Goal: Information Seeking & Learning: Learn about a topic

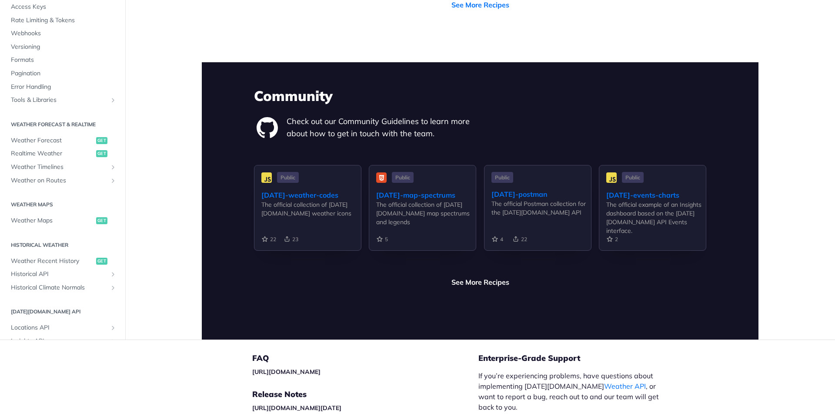
scroll to position [1940, 0]
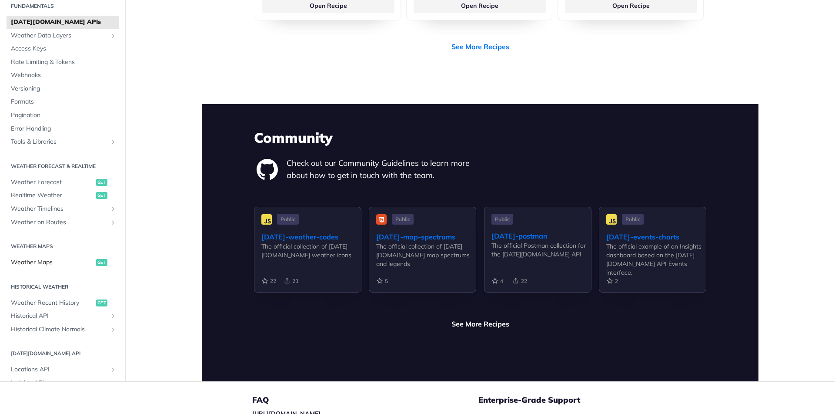
click at [37, 258] on span "Weather Maps" at bounding box center [52, 262] width 83 height 9
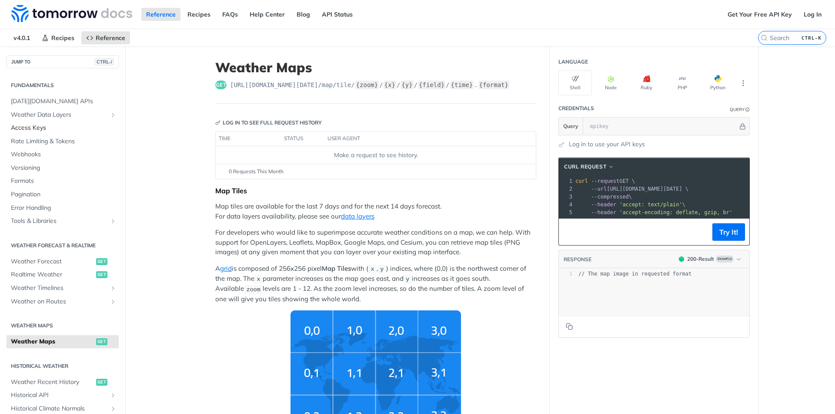
click at [43, 130] on span "Access Keys" at bounding box center [64, 128] width 106 height 9
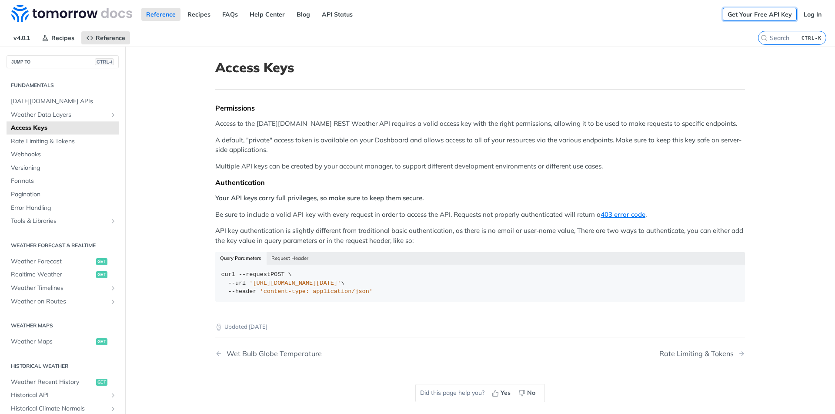
click at [727, 17] on link "Get Your Free API Key" at bounding box center [760, 14] width 74 height 13
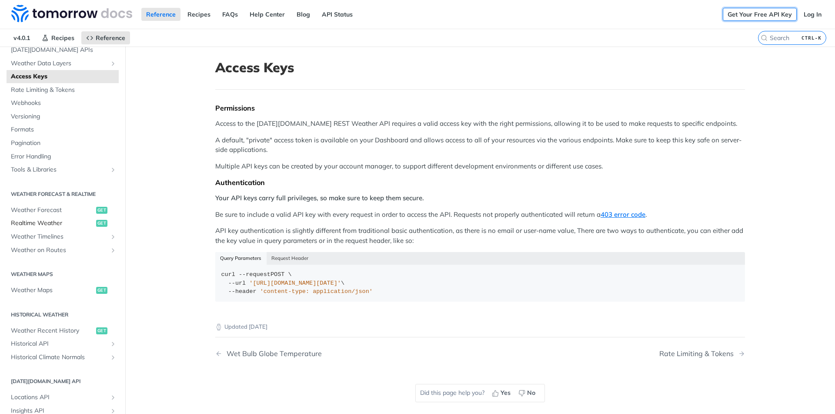
scroll to position [52, 0]
click at [57, 207] on span "Weather Forecast" at bounding box center [52, 209] width 83 height 9
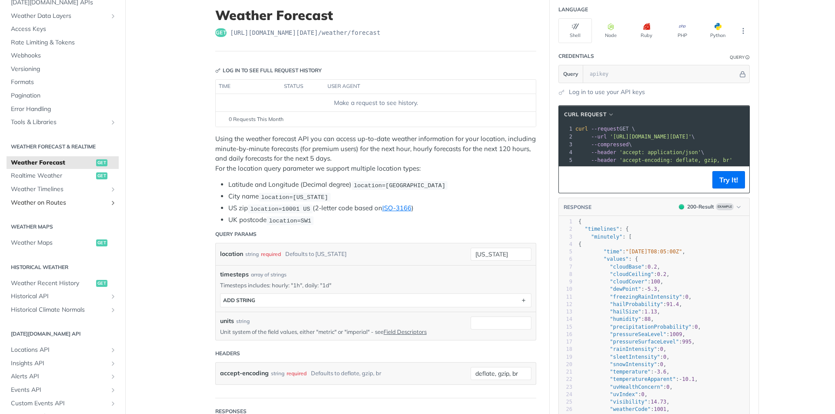
click at [50, 204] on span "Weather on Routes" at bounding box center [59, 202] width 97 height 9
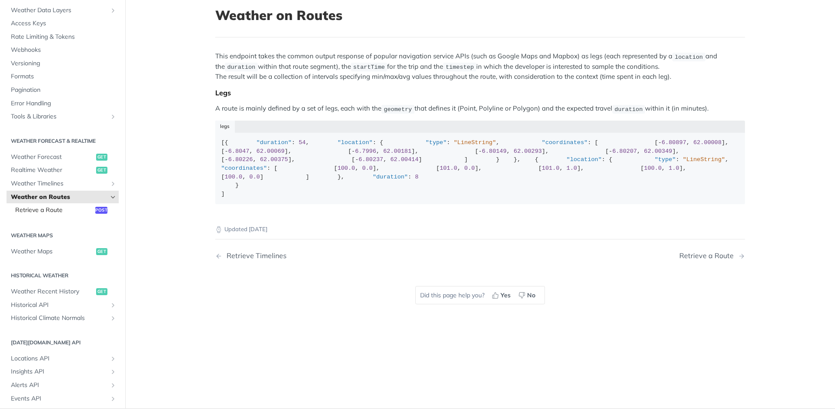
click at [61, 214] on span "Retrieve a Route" at bounding box center [54, 210] width 78 height 9
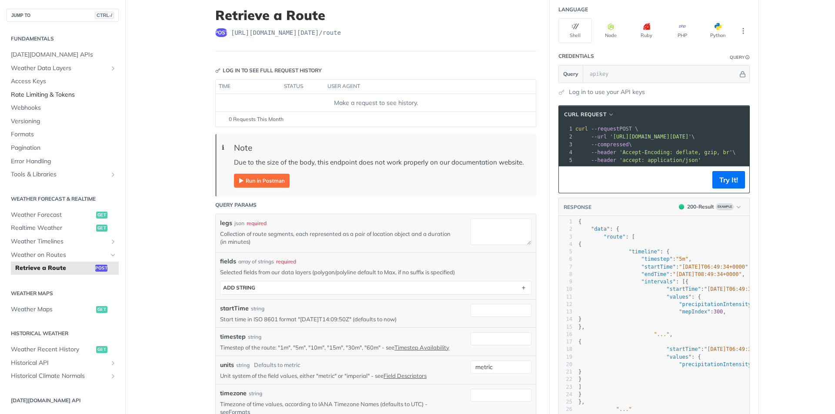
click at [57, 98] on span "Rate Limiting & Tokens" at bounding box center [64, 94] width 106 height 9
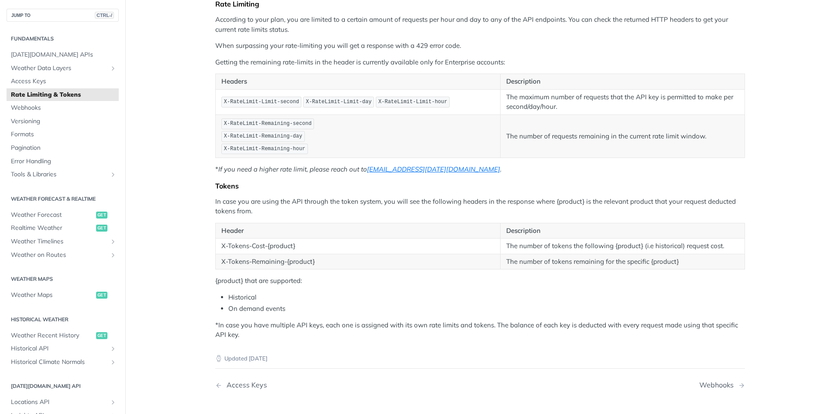
scroll to position [104, 0]
click at [37, 123] on span "Versioning" at bounding box center [64, 121] width 106 height 9
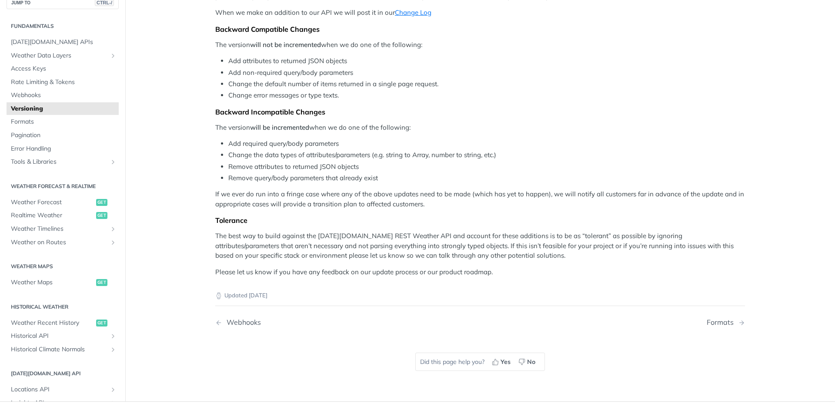
scroll to position [52, 0]
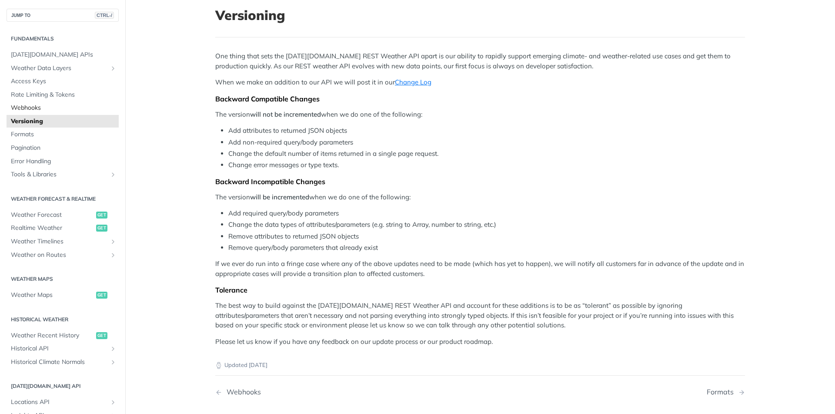
click at [46, 109] on span "Webhooks" at bounding box center [64, 108] width 106 height 9
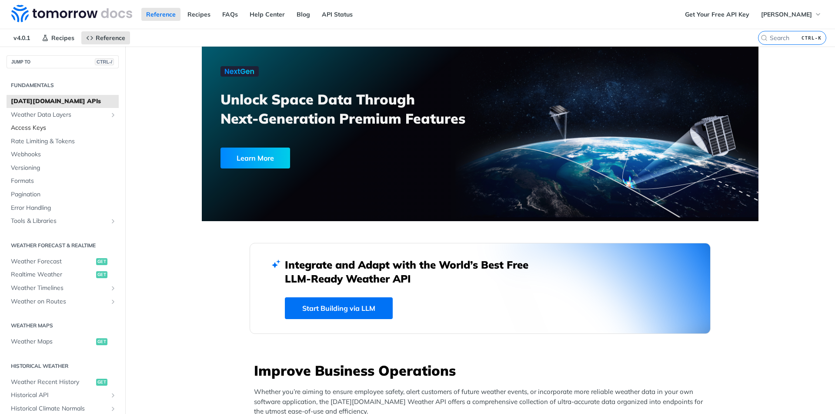
click at [56, 126] on span "Access Keys" at bounding box center [64, 128] width 106 height 9
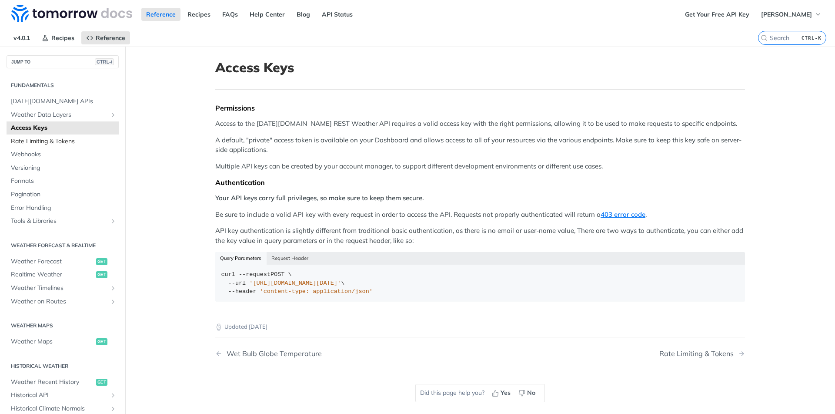
click at [49, 139] on span "Rate Limiting & Tokens" at bounding box center [64, 141] width 106 height 9
